Goal: Understand process/instructions: Learn how to perform a task or action

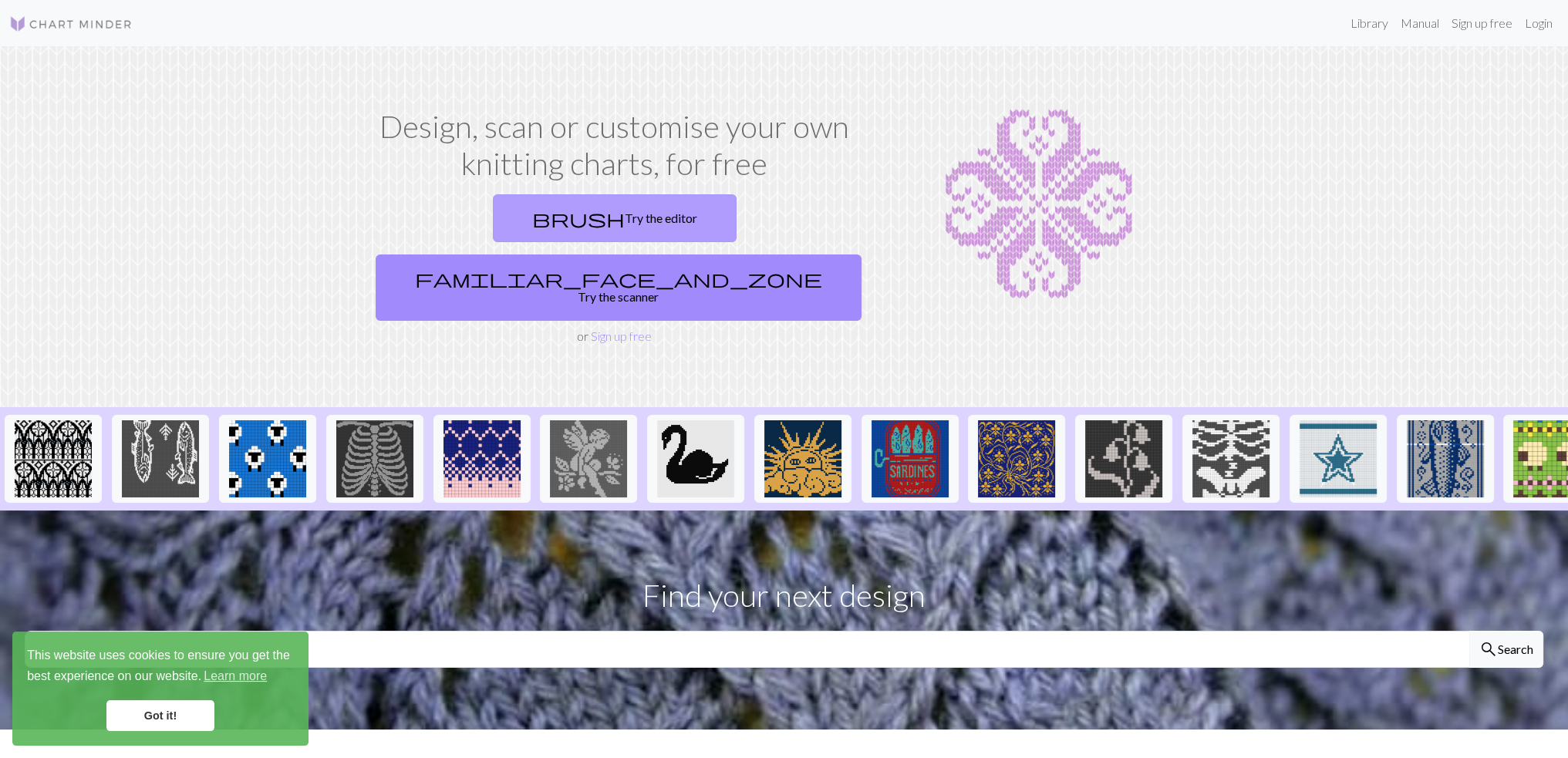
click at [493, 217] on link "brush Try the editor" at bounding box center [614, 218] width 244 height 48
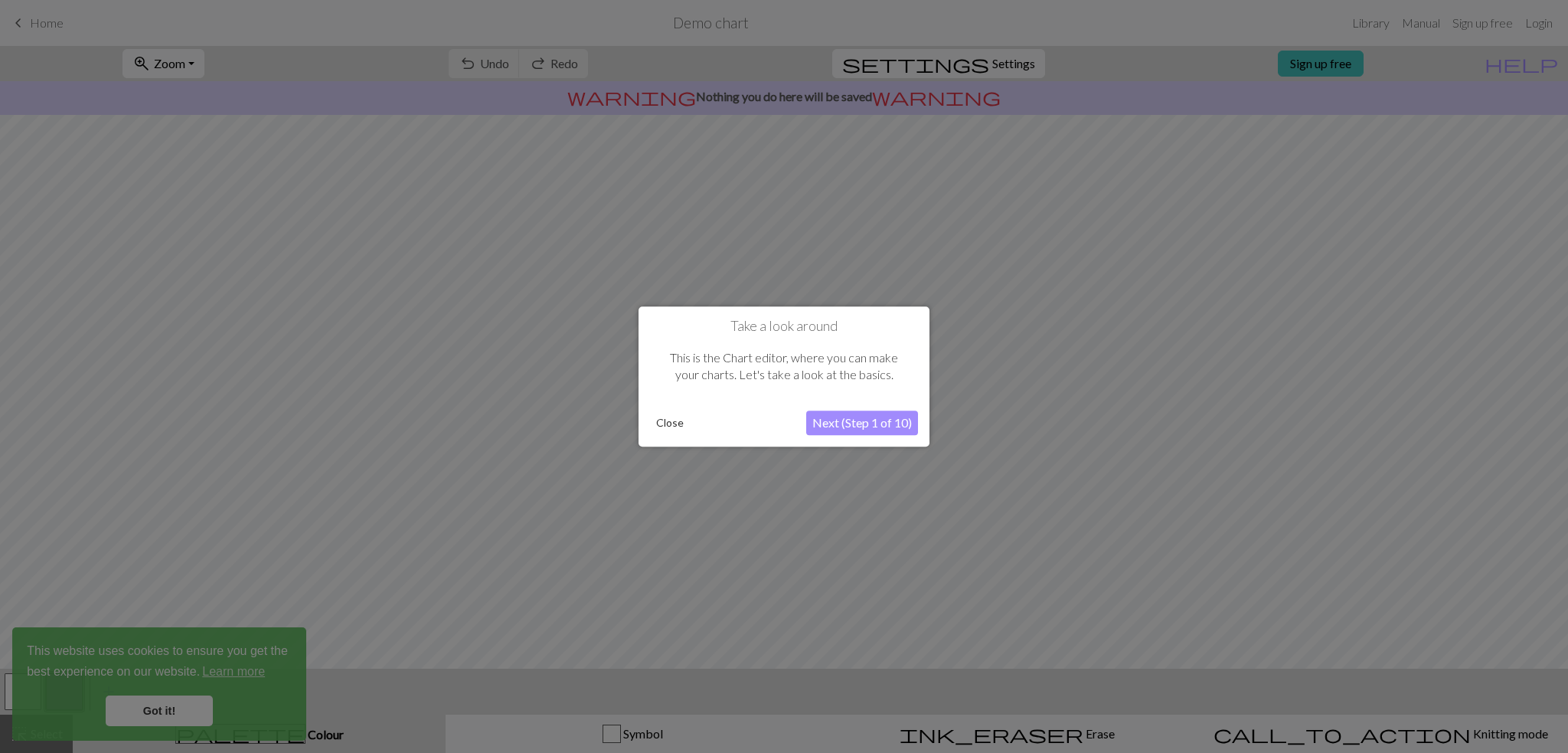
click at [837, 420] on button "Next (Step 1 of 10)" at bounding box center [862, 422] width 112 height 24
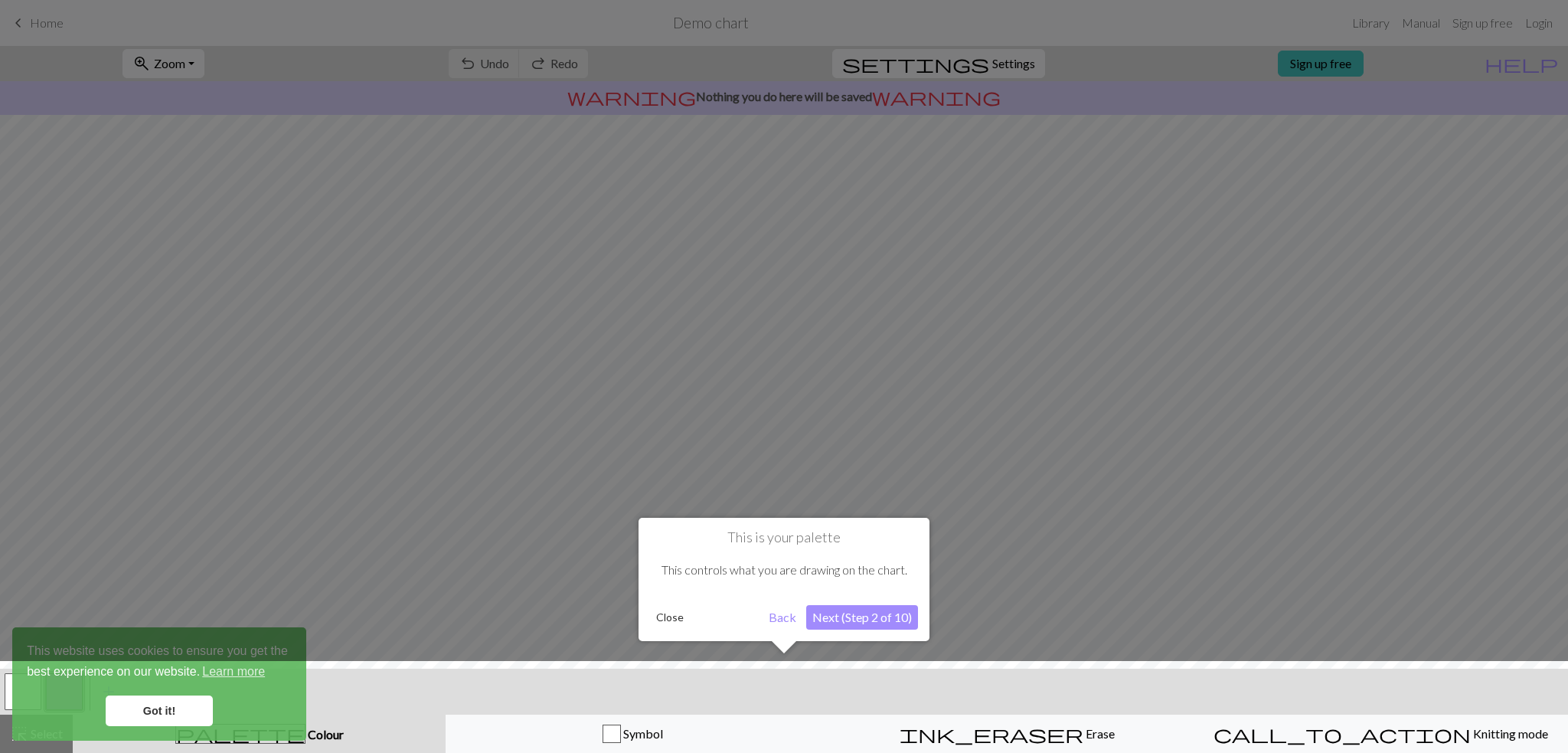
click at [837, 420] on div at bounding box center [784, 376] width 1568 height 753
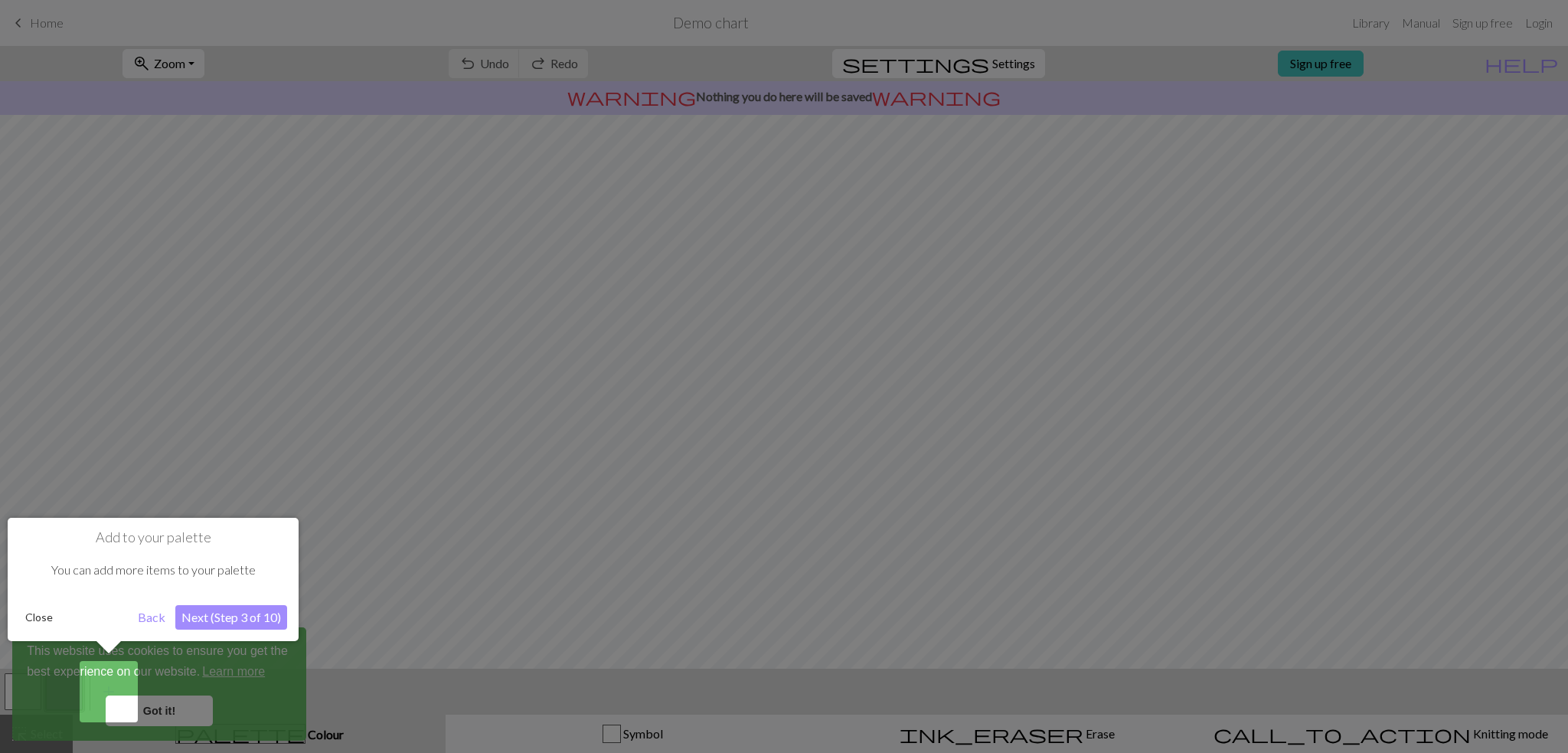
click at [423, 445] on div at bounding box center [784, 376] width 1568 height 753
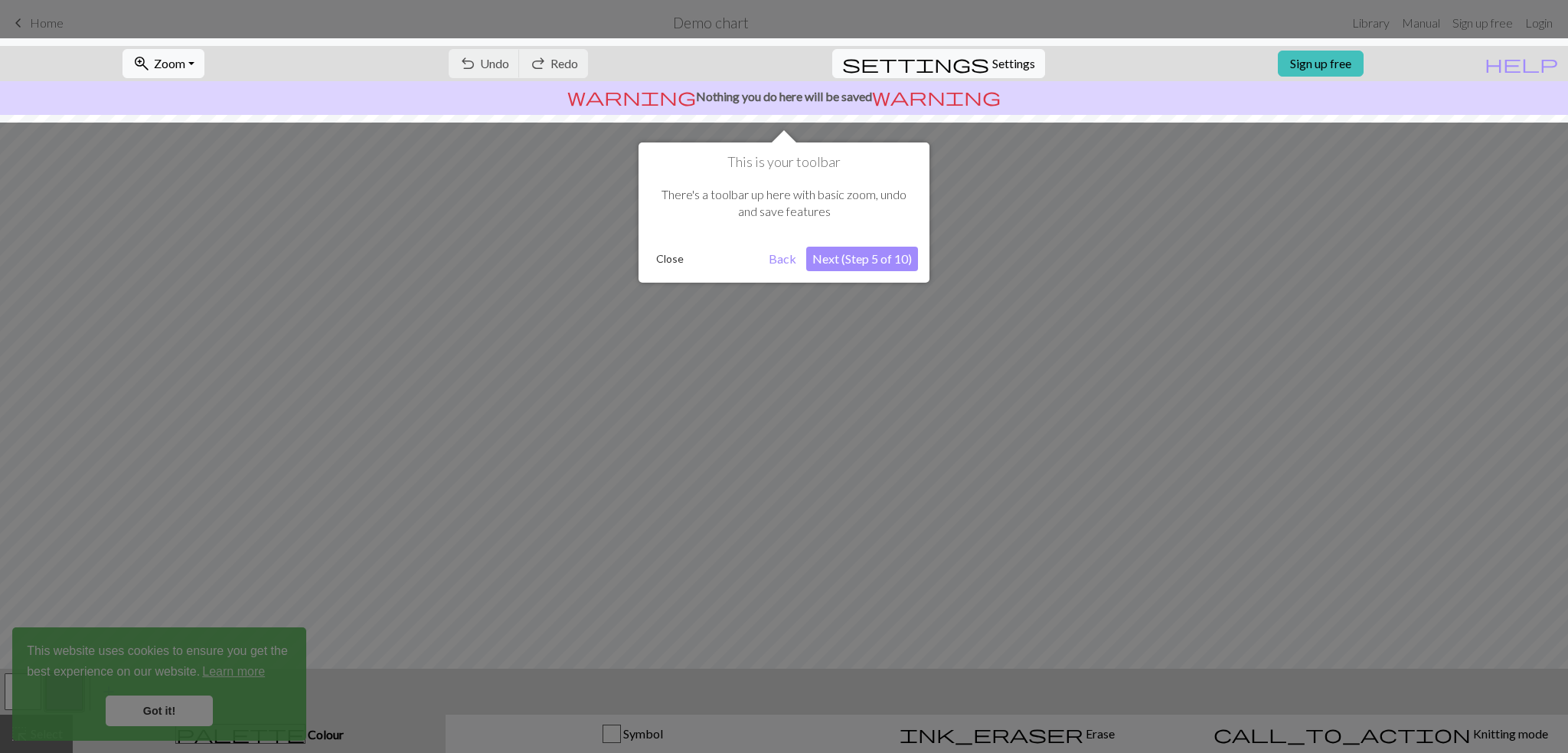
click at [881, 260] on button "Next (Step 5 of 10)" at bounding box center [862, 258] width 112 height 24
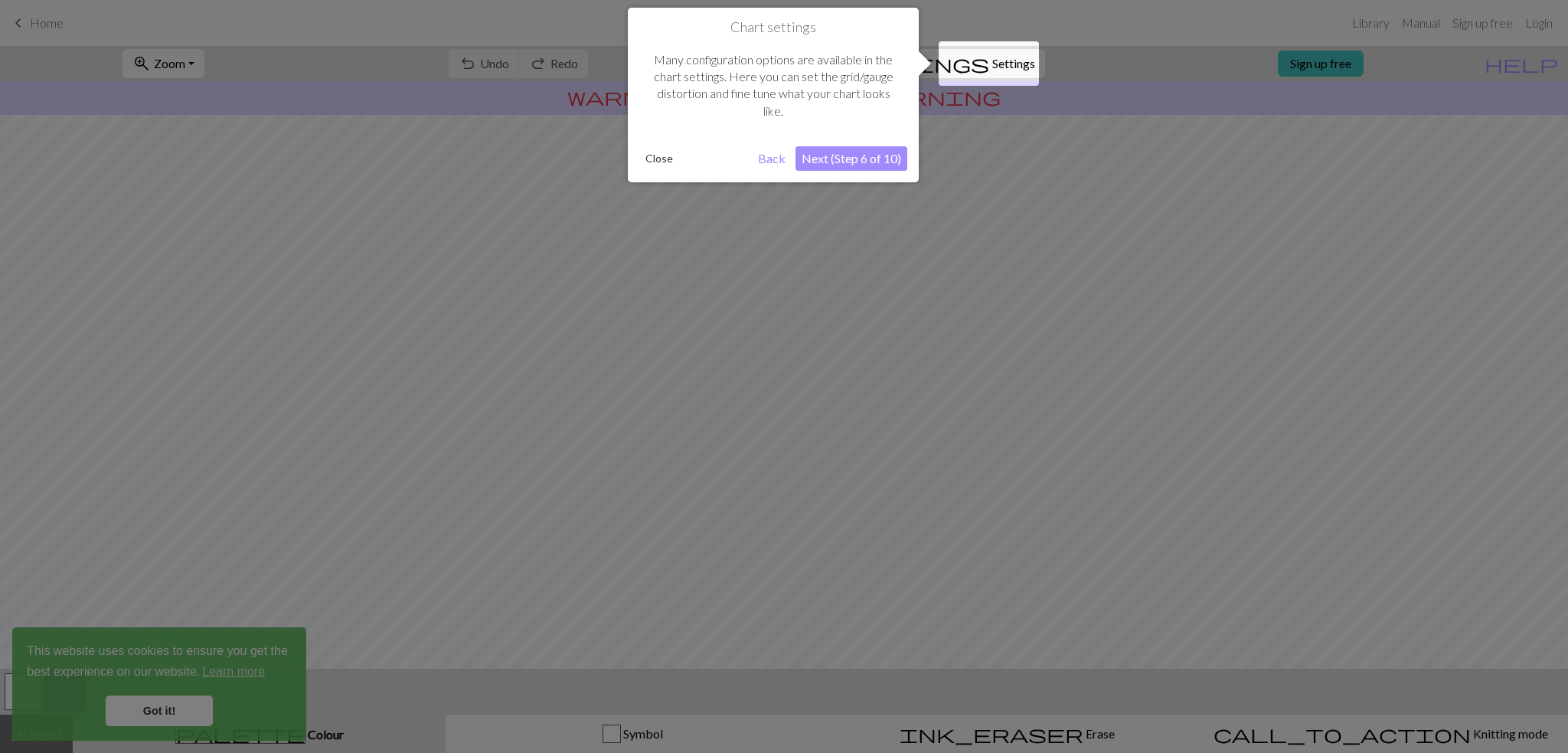
click at [881, 260] on div at bounding box center [784, 376] width 1568 height 753
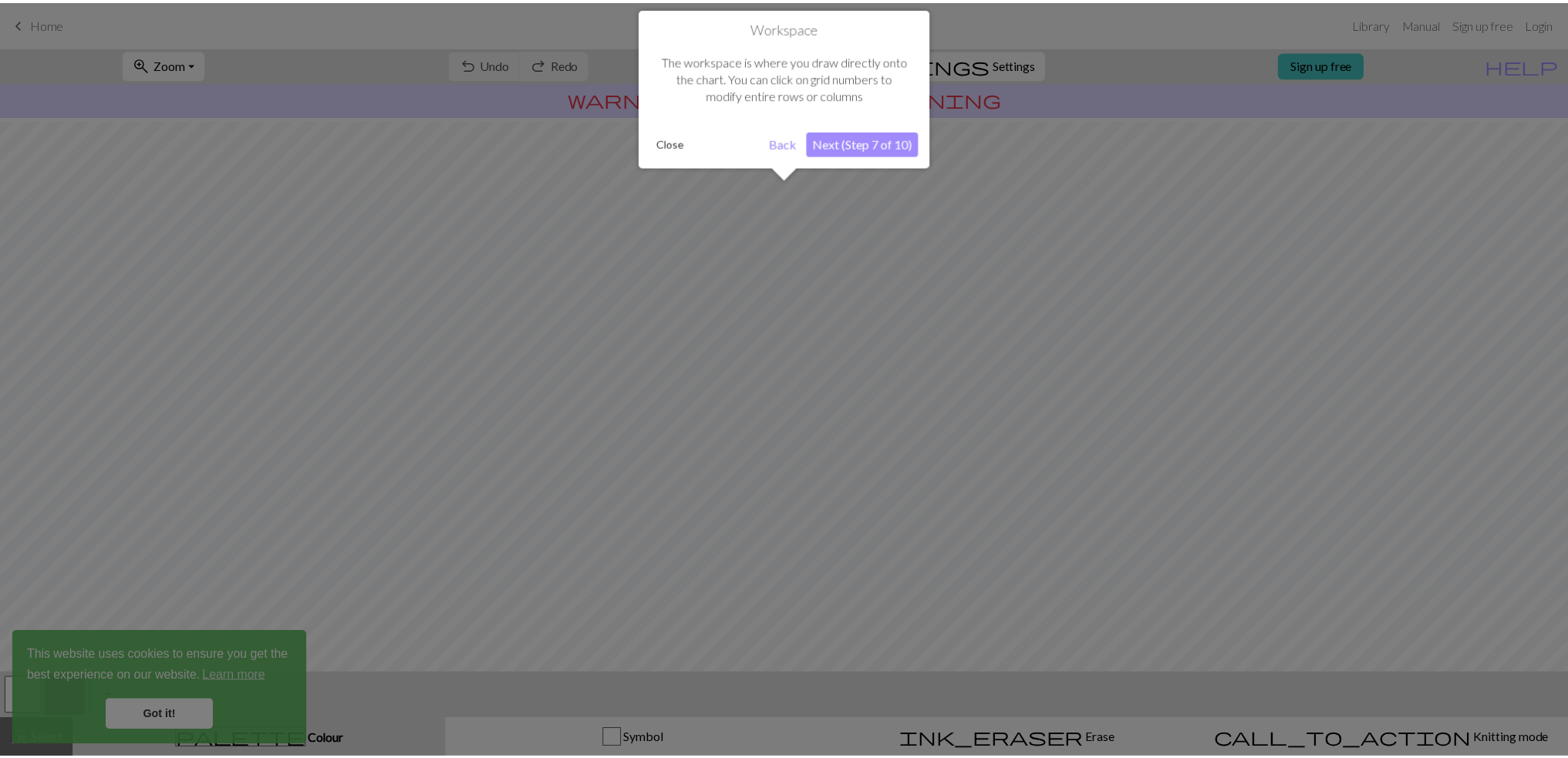
scroll to position [17, 0]
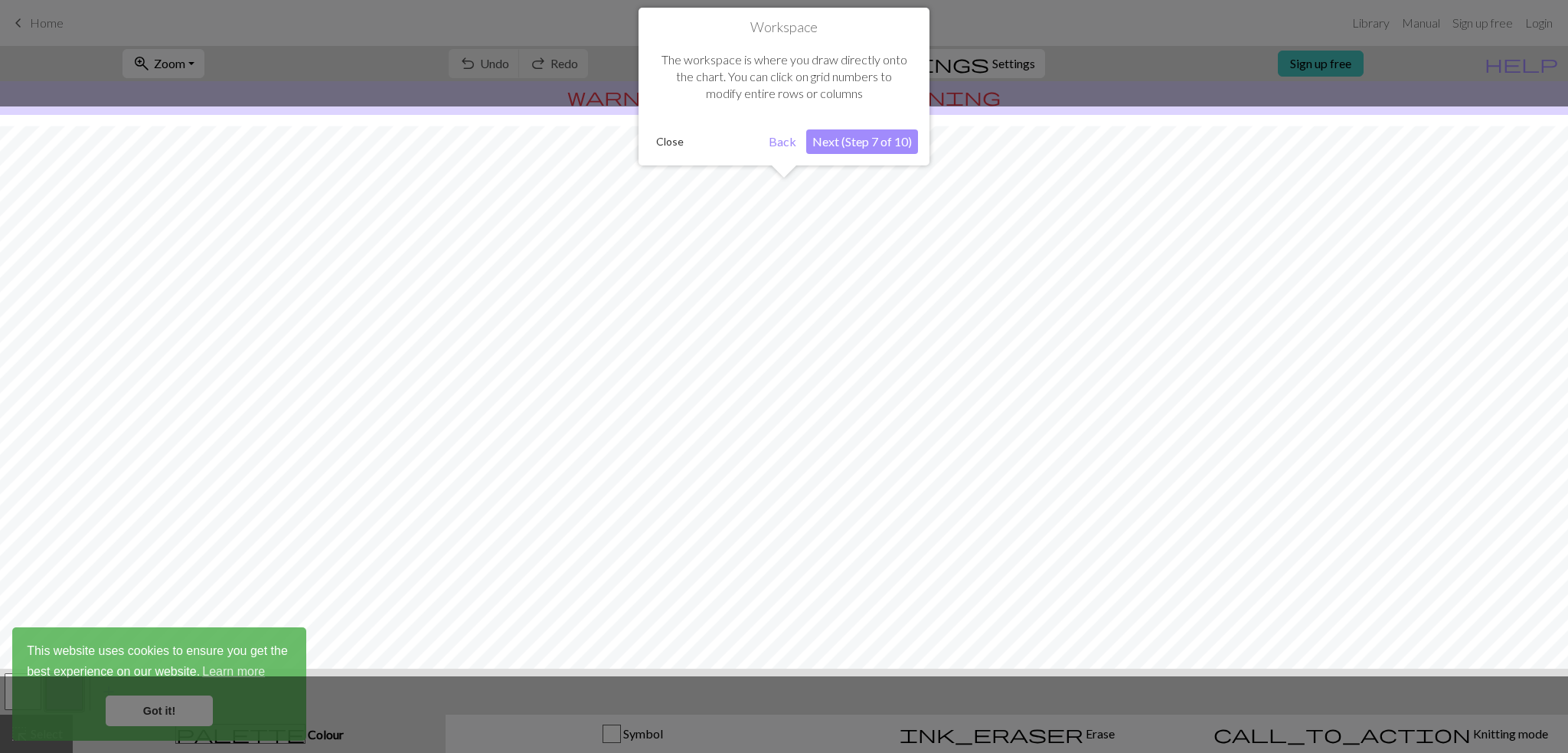
click at [874, 131] on button "Next (Step 7 of 10)" at bounding box center [862, 141] width 112 height 24
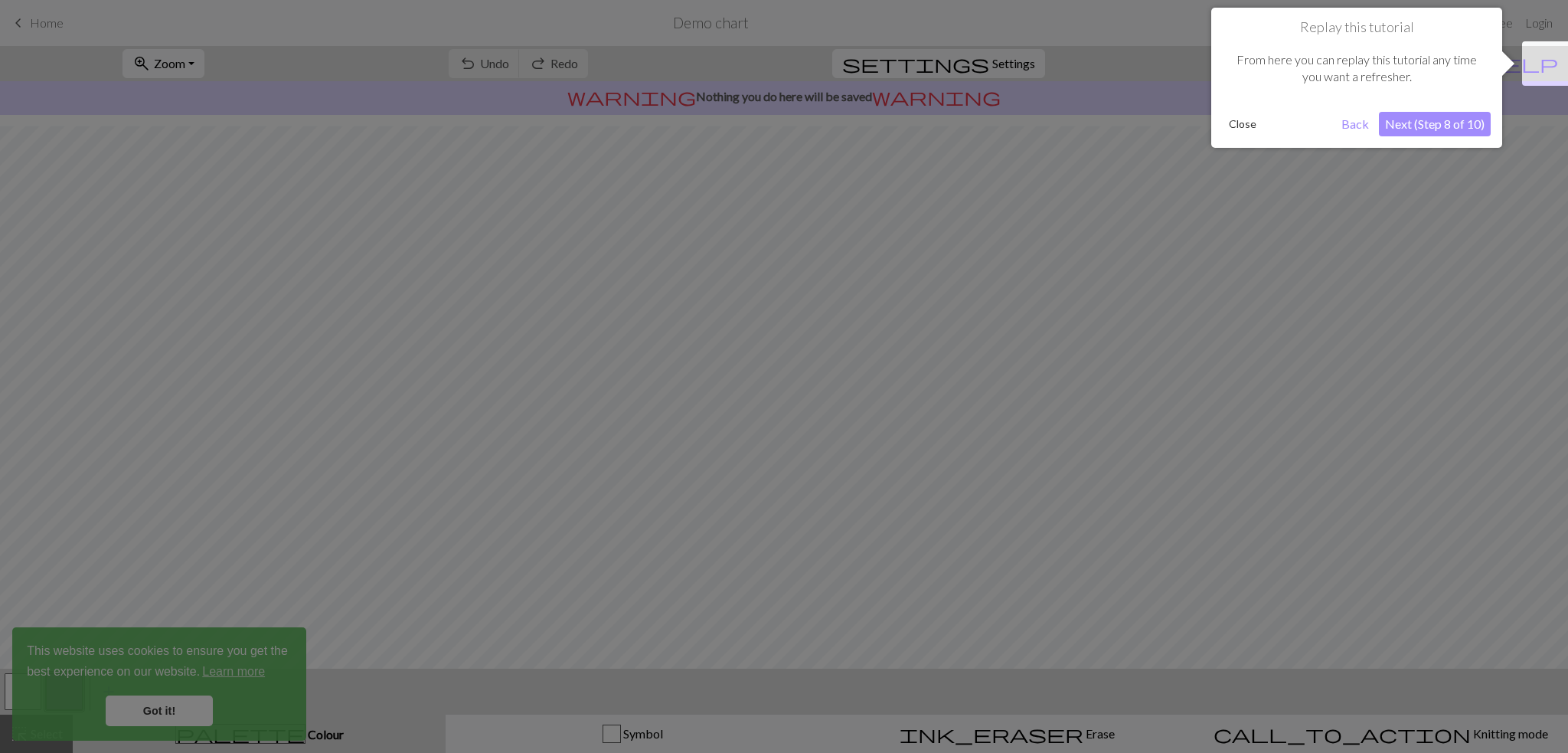
click at [1414, 127] on button "Next (Step 8 of 10)" at bounding box center [1436, 124] width 112 height 24
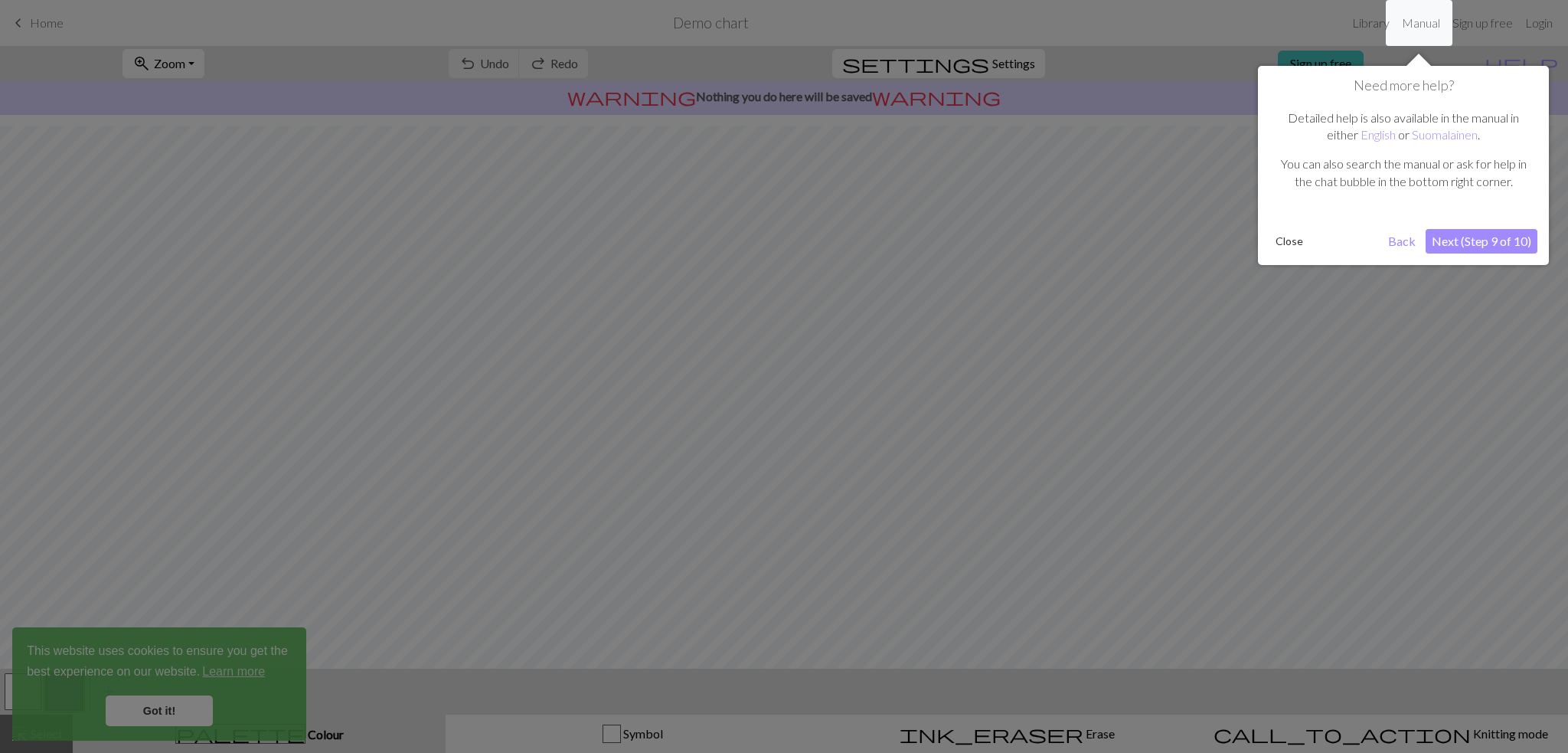
click at [1463, 257] on div "Need more help? Detailed help is also available in the manual in either English…" at bounding box center [1403, 165] width 291 height 199
click at [1458, 238] on button "Next (Step 9 of 10)" at bounding box center [1482, 240] width 112 height 24
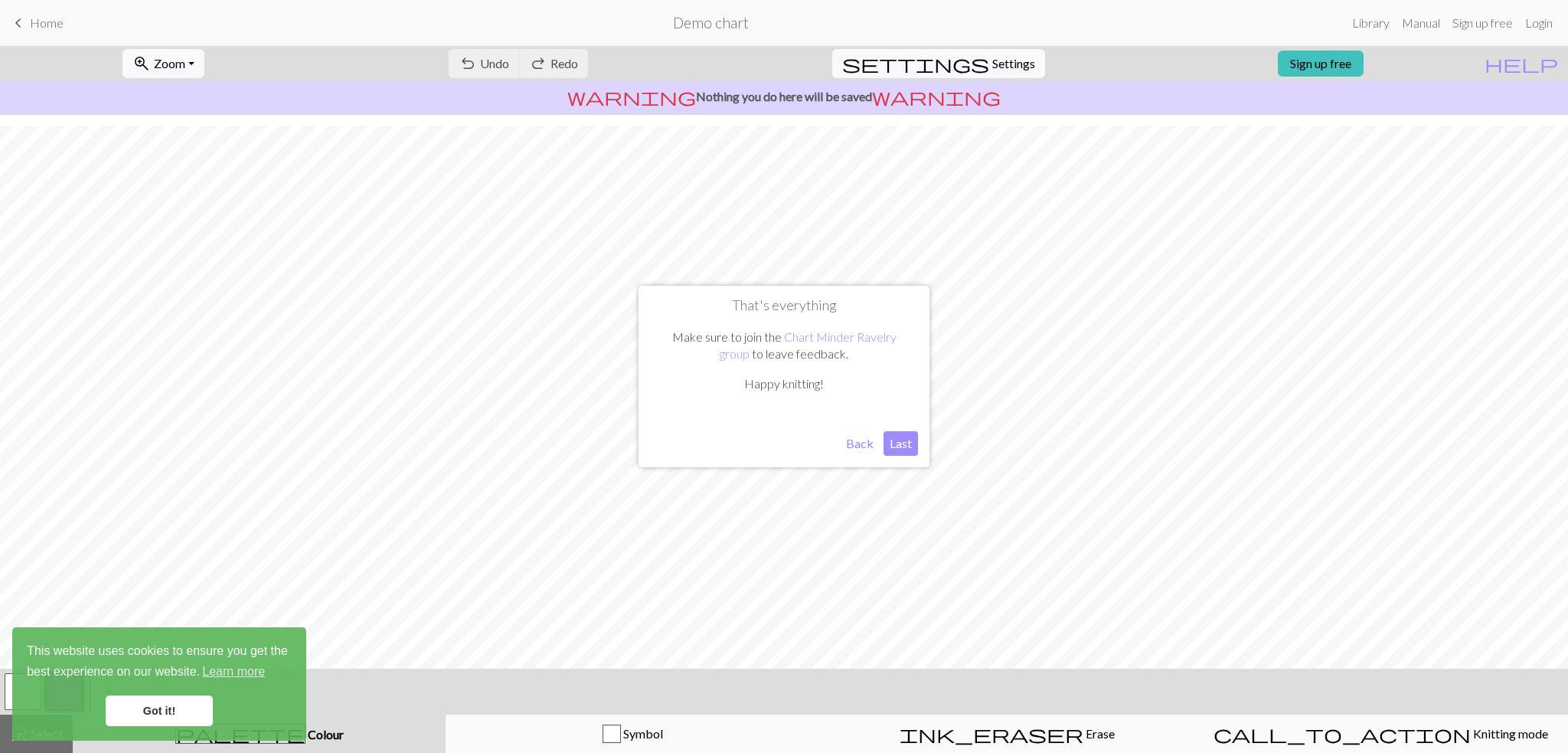
click at [897, 442] on button "Last" at bounding box center [901, 443] width 35 height 24
